Goal: Task Accomplishment & Management: Use online tool/utility

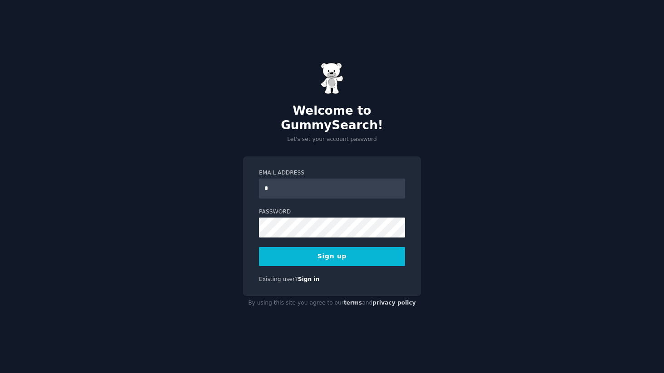
type input "**********"
click at [377, 253] on button "Sign up" at bounding box center [332, 256] width 146 height 19
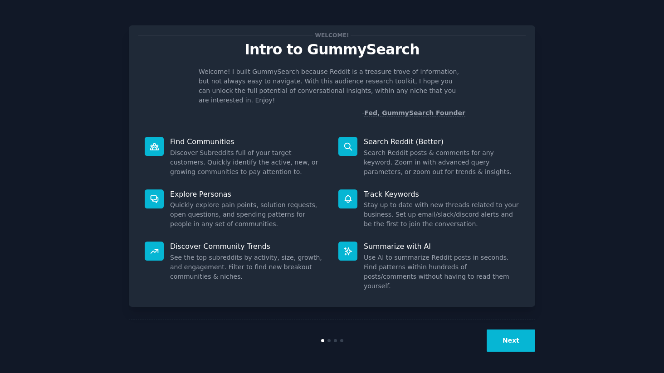
click at [310, 297] on div "Welcome! Intro to GummySearch Welcome! I built GummySearch because Reddit is a …" at bounding box center [332, 187] width 406 height 349
click at [520, 342] on button "Next" at bounding box center [510, 341] width 49 height 22
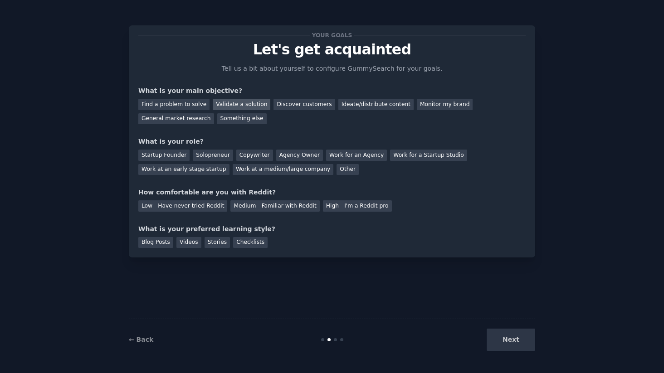
click at [251, 104] on div "Validate a solution" at bounding box center [242, 104] width 58 height 11
click at [182, 154] on div "Startup Founder" at bounding box center [163, 155] width 51 height 11
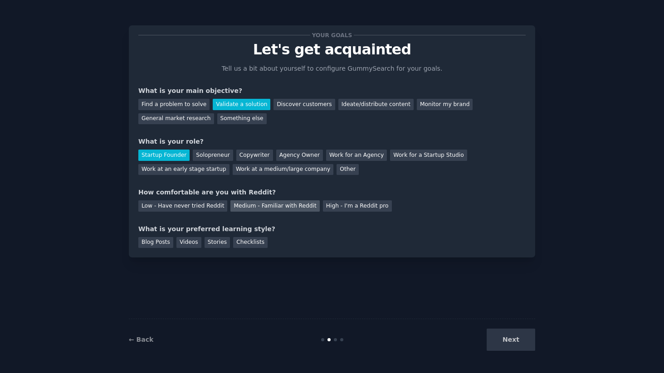
click at [248, 208] on div "Medium - Familiar with Reddit" at bounding box center [274, 205] width 89 height 11
click at [163, 245] on div "Blog Posts" at bounding box center [155, 242] width 35 height 11
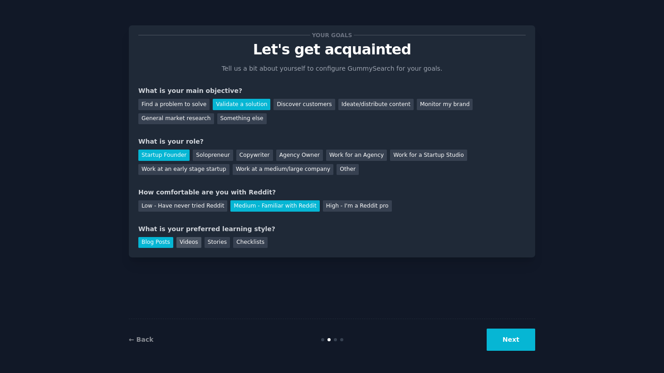
click at [185, 244] on div "Videos" at bounding box center [188, 242] width 25 height 11
click at [532, 340] on button "Next" at bounding box center [510, 340] width 49 height 22
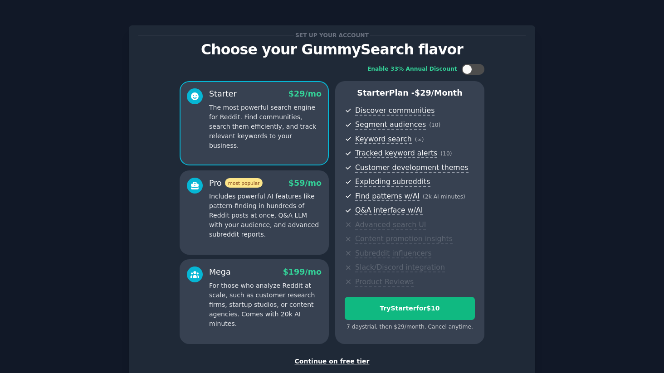
click at [337, 361] on div "Continue on free tier" at bounding box center [331, 362] width 387 height 10
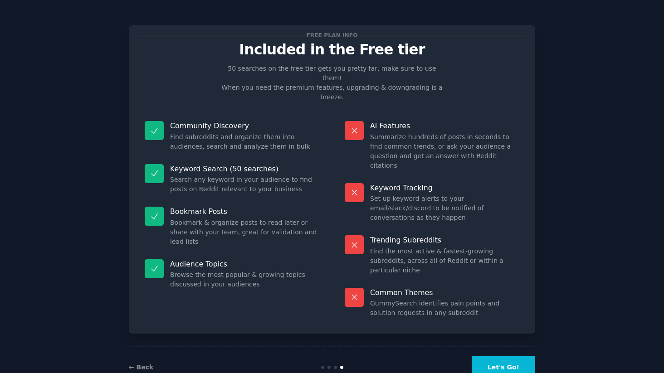
click at [514, 356] on button "Let's Go!" at bounding box center [502, 367] width 63 height 22
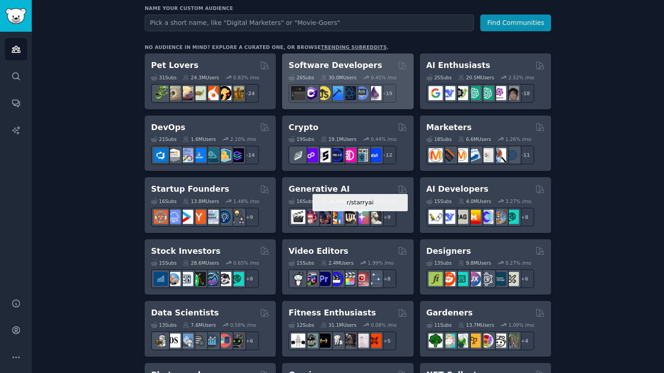
scroll to position [124, 0]
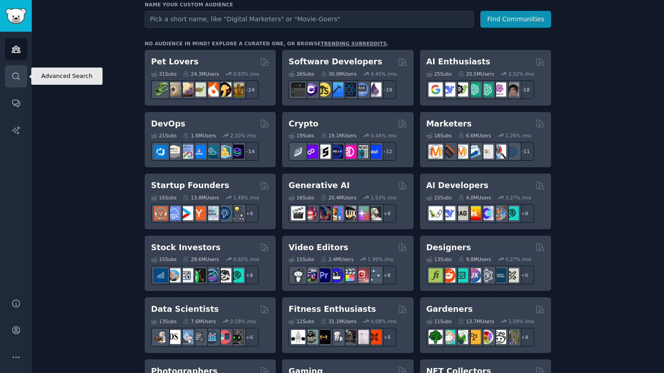
click at [15, 83] on link "Search" at bounding box center [16, 76] width 22 height 22
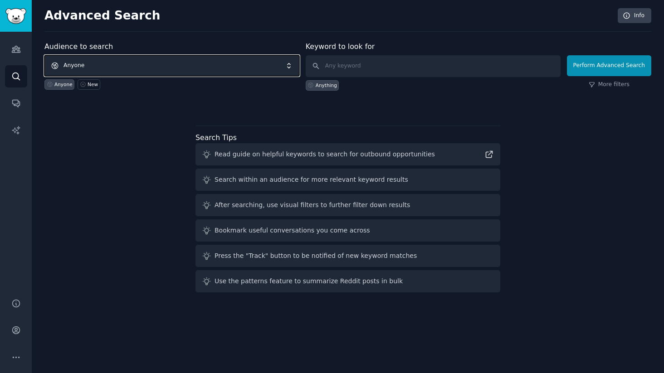
click at [89, 66] on span "Anyone" at bounding box center [171, 65] width 255 height 21
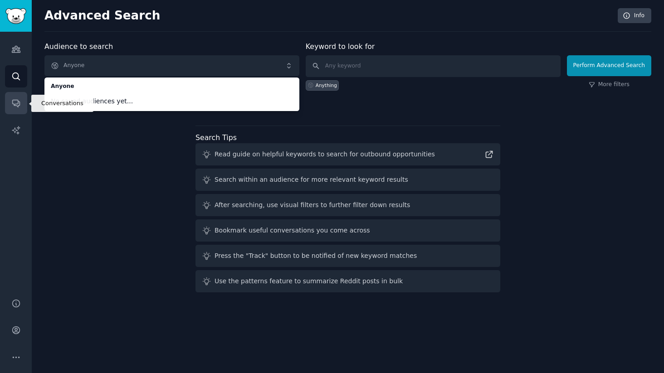
click at [18, 104] on icon "Sidebar" at bounding box center [16, 103] width 10 height 10
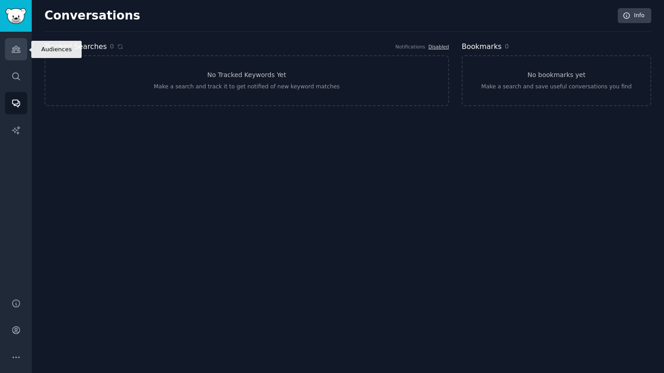
click at [16, 55] on link "Audiences" at bounding box center [16, 49] width 22 height 22
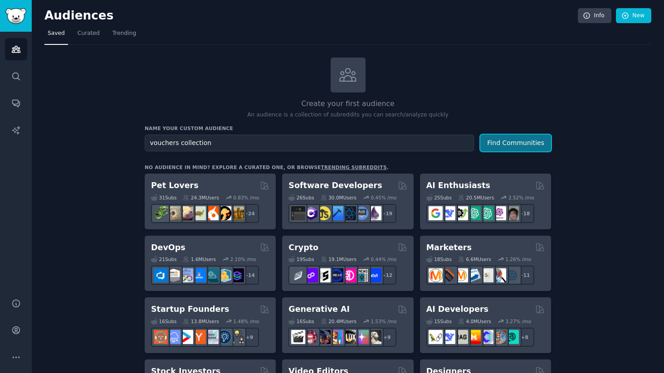
click at [500, 140] on button "Find Communities" at bounding box center [515, 143] width 71 height 17
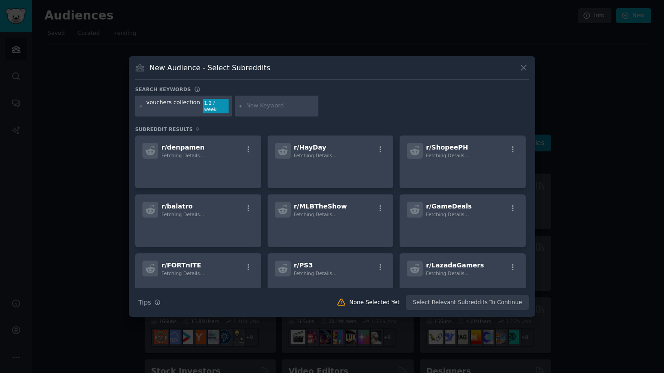
click at [523, 73] on button at bounding box center [523, 68] width 10 height 10
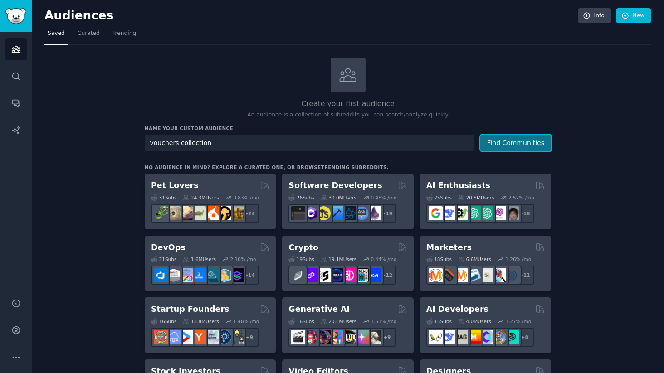
click at [513, 143] on button "Find Communities" at bounding box center [515, 143] width 71 height 17
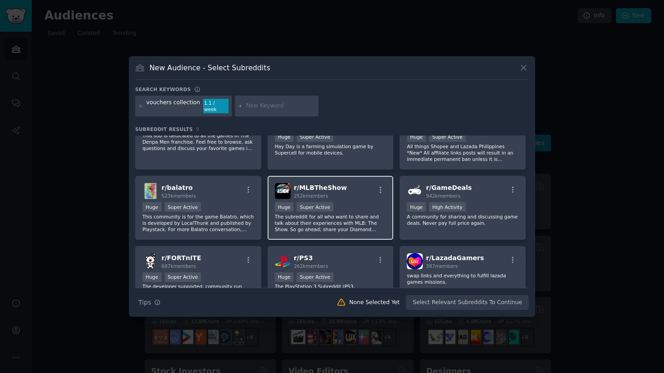
scroll to position [83, 0]
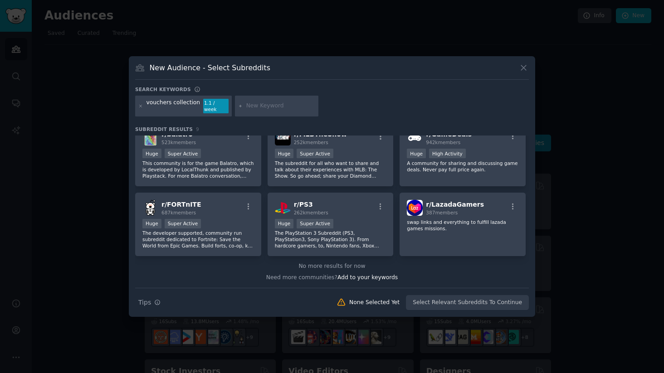
click at [522, 71] on icon at bounding box center [524, 68] width 10 height 10
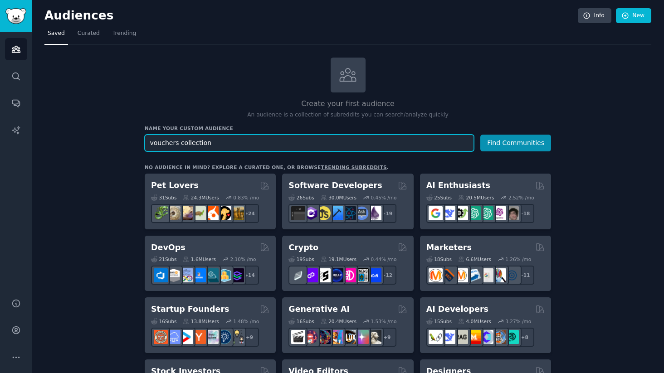
click at [196, 142] on input "vouchers collection" at bounding box center [309, 143] width 329 height 17
type input "coupons"
click at [480, 135] on button "Find Communities" at bounding box center [515, 143] width 71 height 17
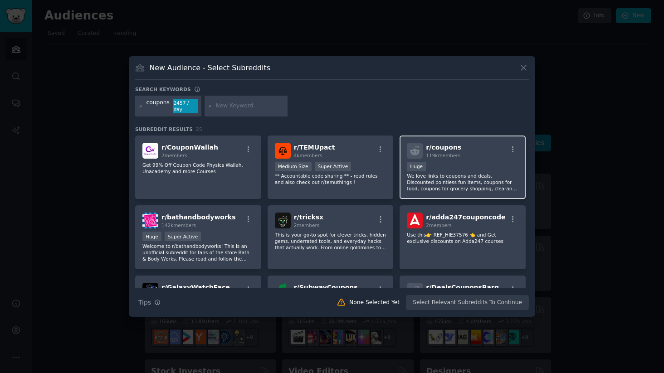
click at [421, 179] on p "We love links to coupons and deals. Discounted pointless fun items, coupons for…" at bounding box center [463, 182] width 112 height 19
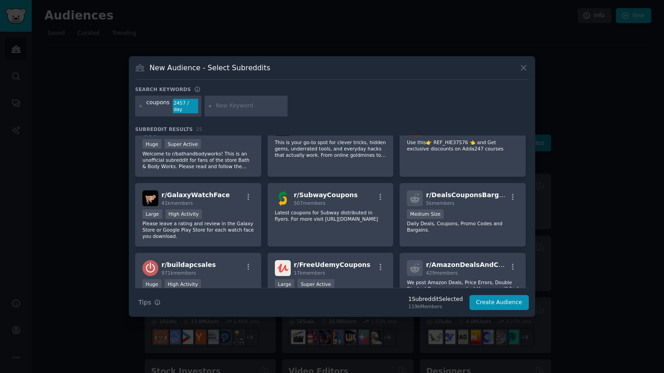
scroll to position [93, 0]
click at [436, 230] on p "Daily Deals, Coupons, Promo Codes and Bargains." at bounding box center [463, 226] width 112 height 13
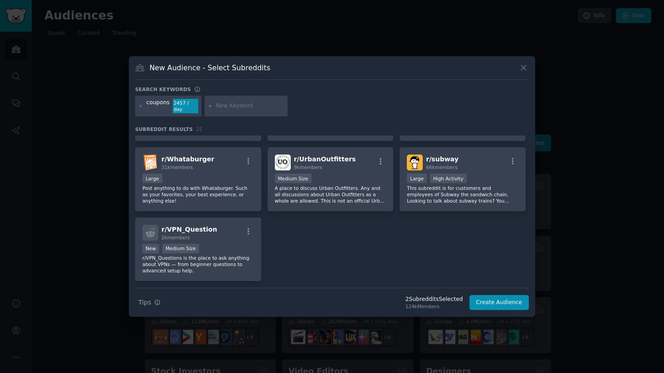
scroll to position [481, 0]
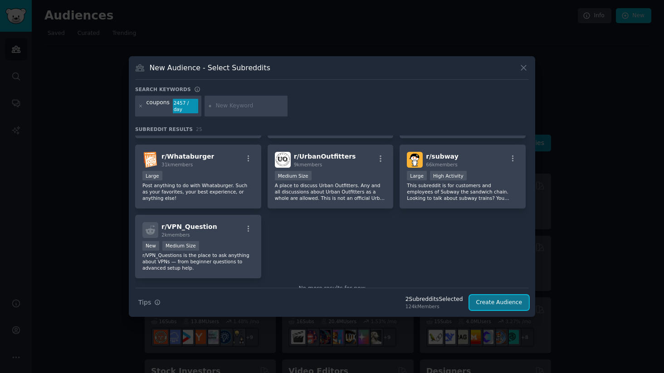
click at [484, 301] on button "Create Audience" at bounding box center [499, 302] width 60 height 15
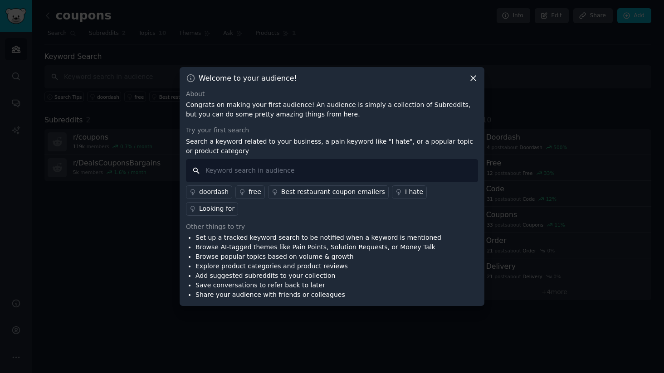
click at [307, 180] on input "text" at bounding box center [332, 170] width 292 height 23
type input "recognize"
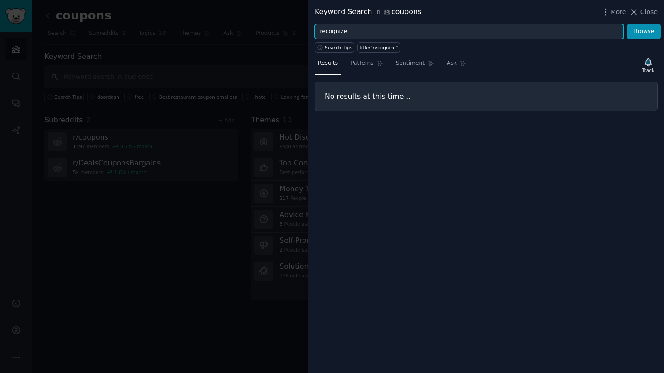
drag, startPoint x: 351, startPoint y: 30, endPoint x: 291, endPoint y: 30, distance: 60.7
click at [291, 30] on div "Keyword Search in coupons More Close recognize Browse Search Tips title:"recogn…" at bounding box center [332, 186] width 664 height 373
click at [626, 24] on button "Browse" at bounding box center [643, 31] width 34 height 15
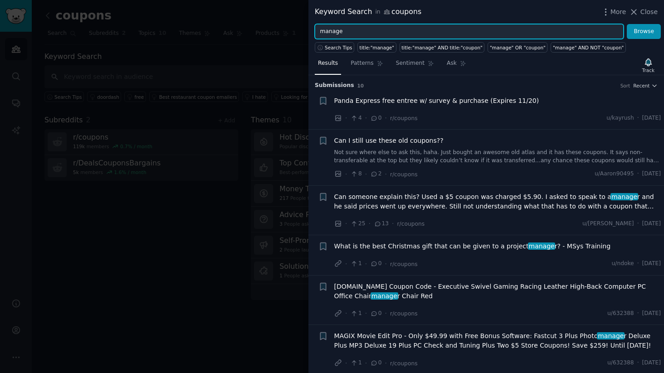
click at [330, 31] on input "manage" at bounding box center [469, 31] width 309 height 15
click at [626, 24] on button "Browse" at bounding box center [643, 31] width 34 height 15
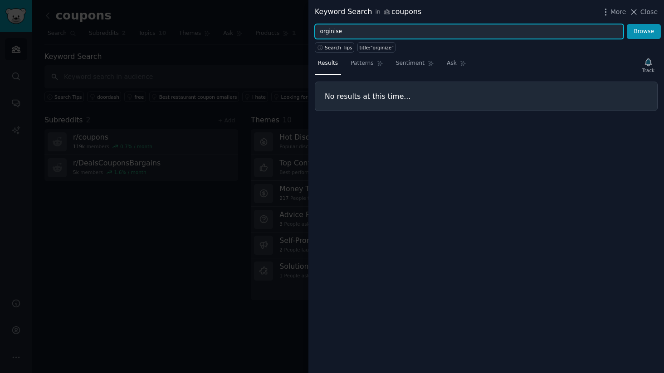
click at [626, 24] on button "Browse" at bounding box center [643, 31] width 34 height 15
type input "o"
type input "collection"
click at [626, 24] on button "Browse" at bounding box center [643, 31] width 34 height 15
